Goal: Task Accomplishment & Management: Complete application form

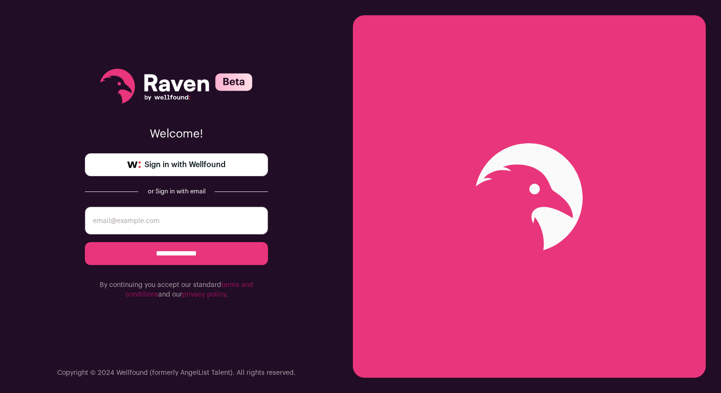
click at [146, 225] on input "email" at bounding box center [176, 221] width 183 height 28
type input "christopher.duerkes@gmail.com"
click at [158, 162] on span "Sign in with Wellfound" at bounding box center [185, 164] width 81 height 11
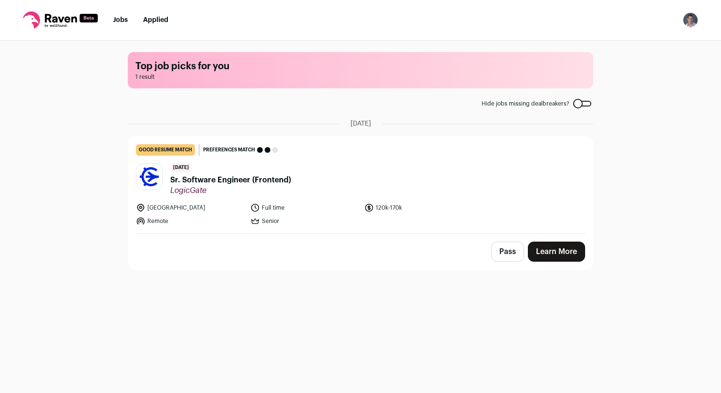
click at [271, 178] on span "Sr. Software Engineer (Frontend)" at bounding box center [230, 179] width 121 height 11
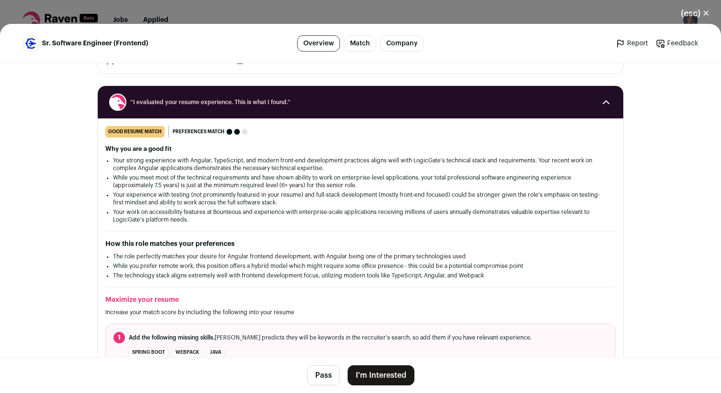
scroll to position [99, 0]
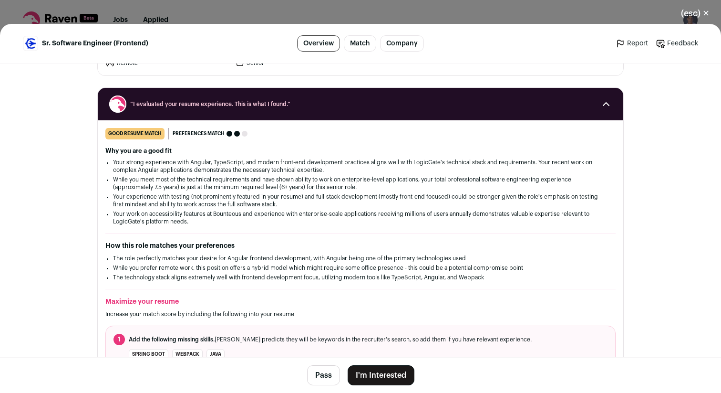
click at [271, 166] on li "Your strong experience with Angular, TypeScript, and modern front-end developme…" at bounding box center [360, 165] width 495 height 15
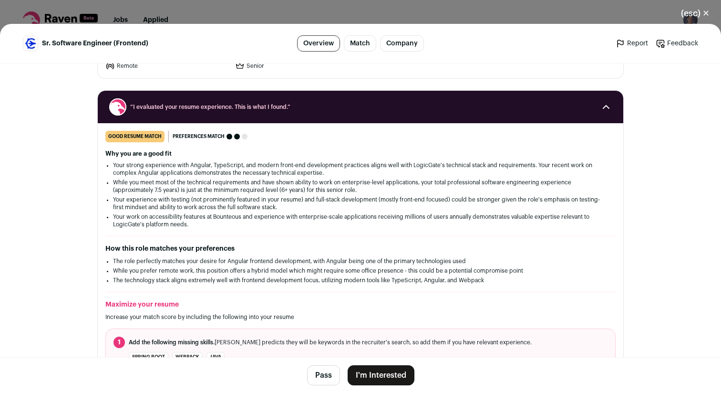
scroll to position [0, 0]
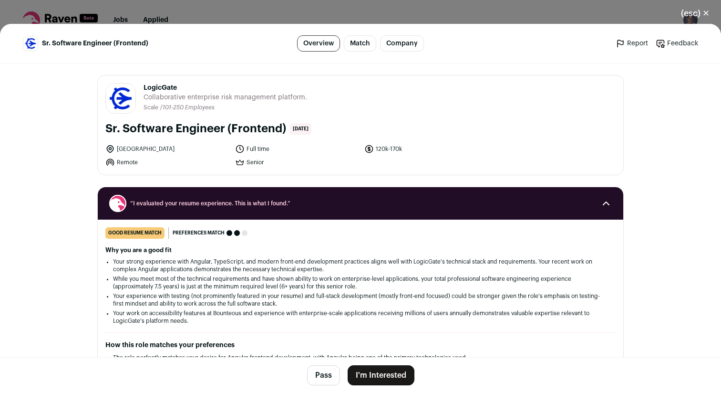
click at [704, 10] on button "(esc) ✕" at bounding box center [696, 13] width 52 height 21
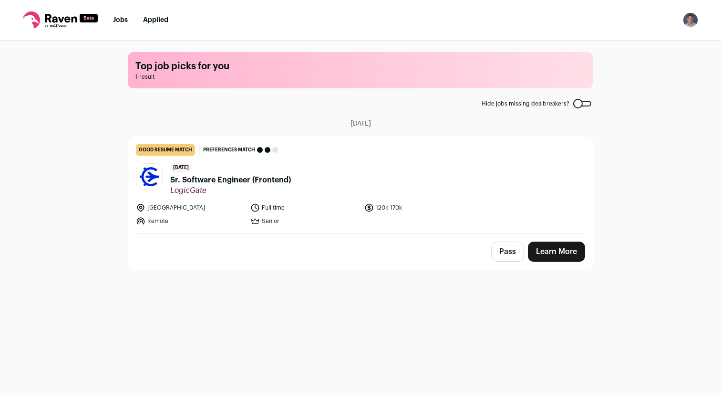
click at [208, 180] on span "Sr. Software Engineer (Frontend)" at bounding box center [230, 179] width 121 height 11
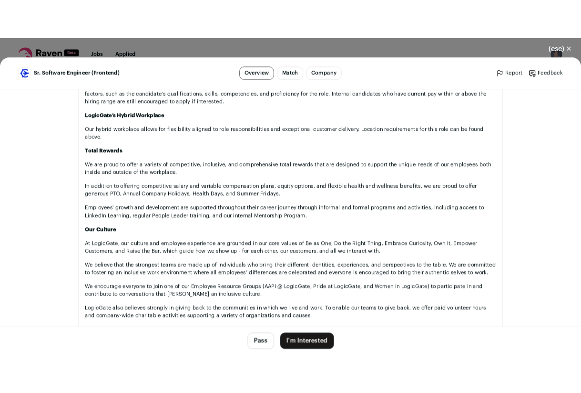
scroll to position [988, 0]
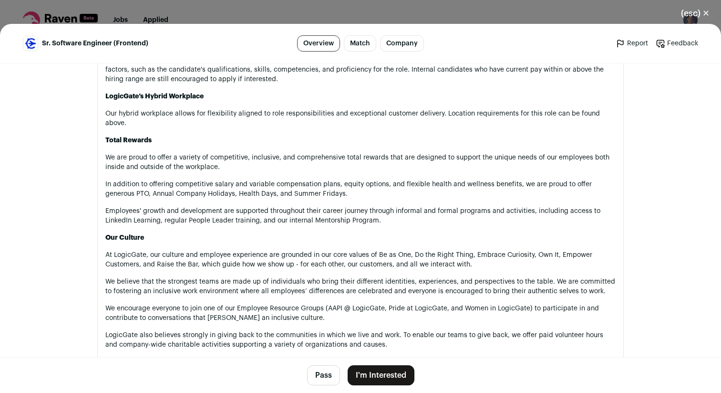
click at [380, 376] on button "I'm Interested" at bounding box center [381, 375] width 67 height 20
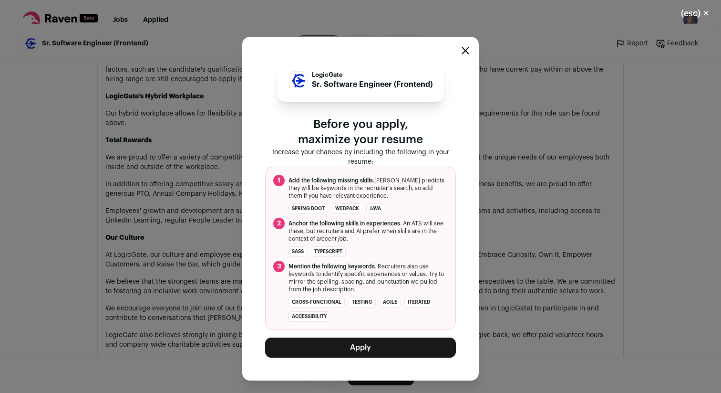
click at [466, 49] on icon "Close modal" at bounding box center [466, 51] width 8 height 8
